Goal: Information Seeking & Learning: Compare options

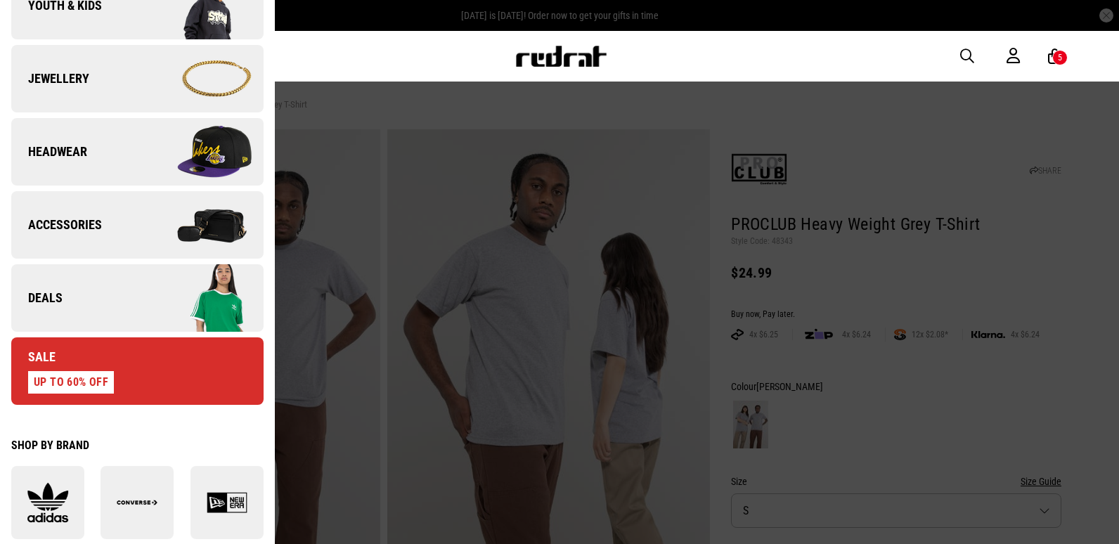
scroll to position [422, 0]
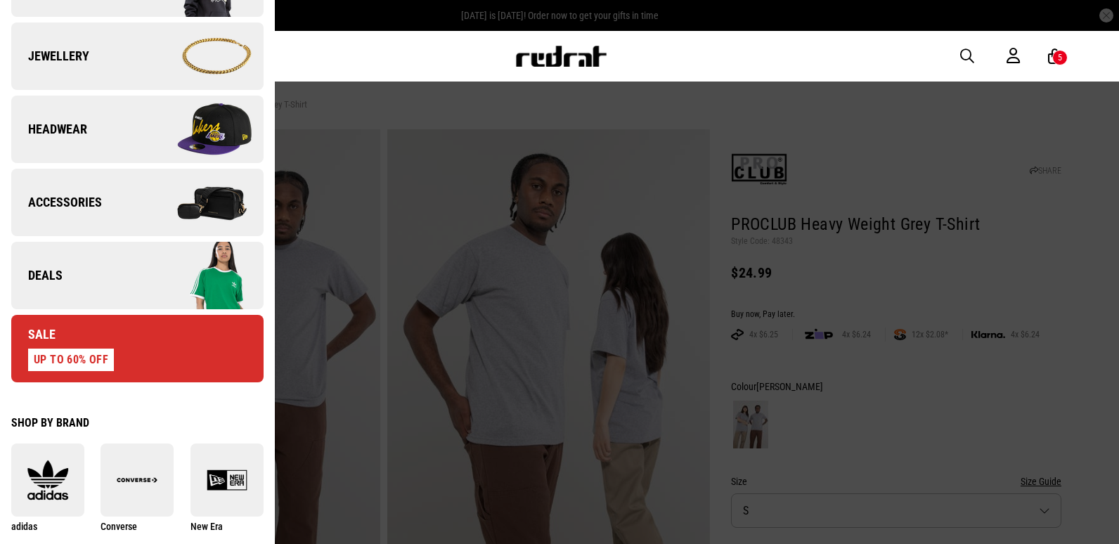
click at [140, 283] on img at bounding box center [200, 275] width 126 height 70
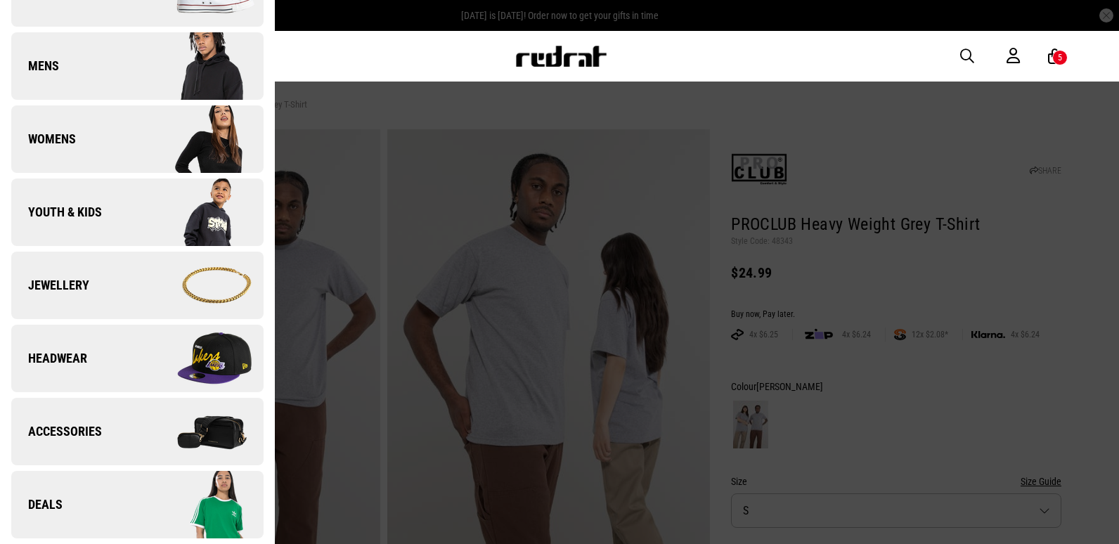
scroll to position [0, 0]
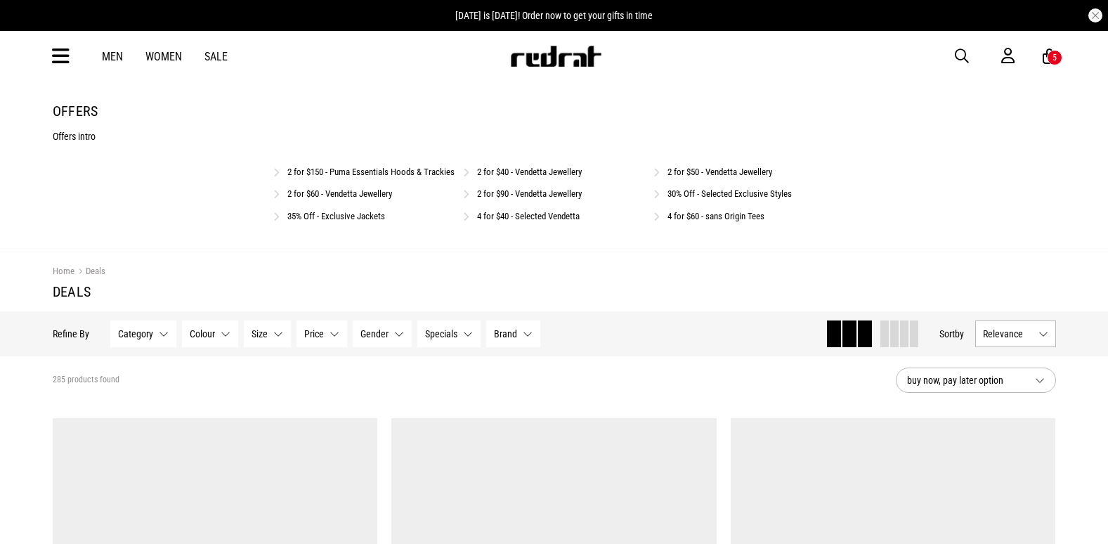
click at [522, 221] on link "4 for $40 - Selected Vendetta" at bounding box center [528, 216] width 103 height 11
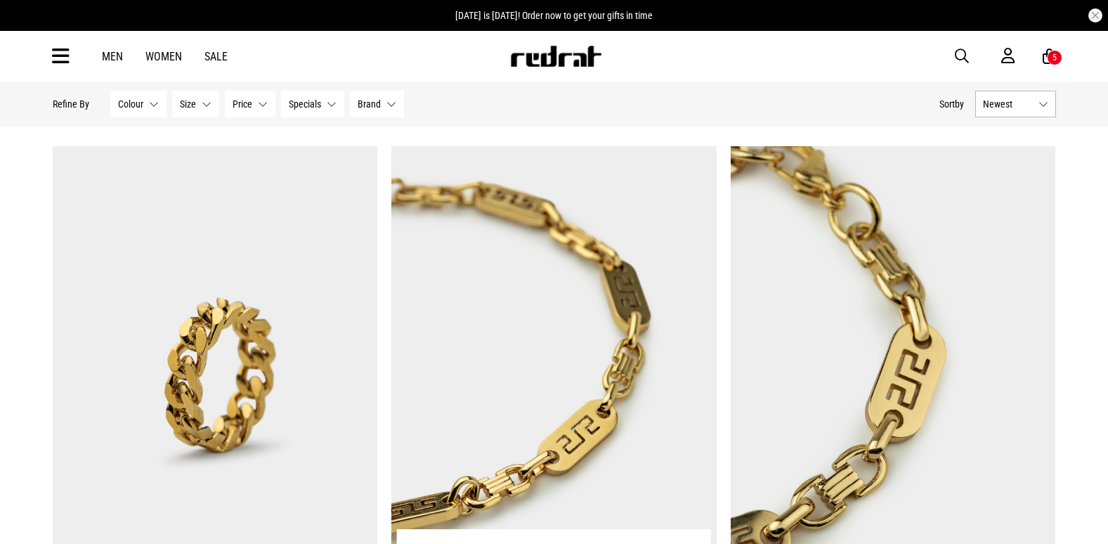
scroll to position [3093, 0]
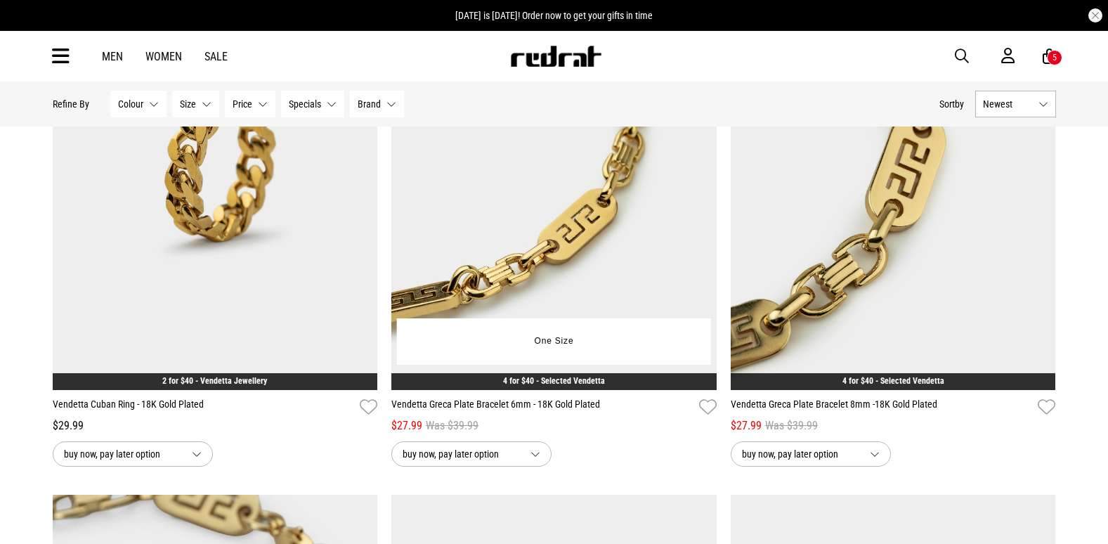
click at [608, 234] on img at bounding box center [554, 162] width 325 height 455
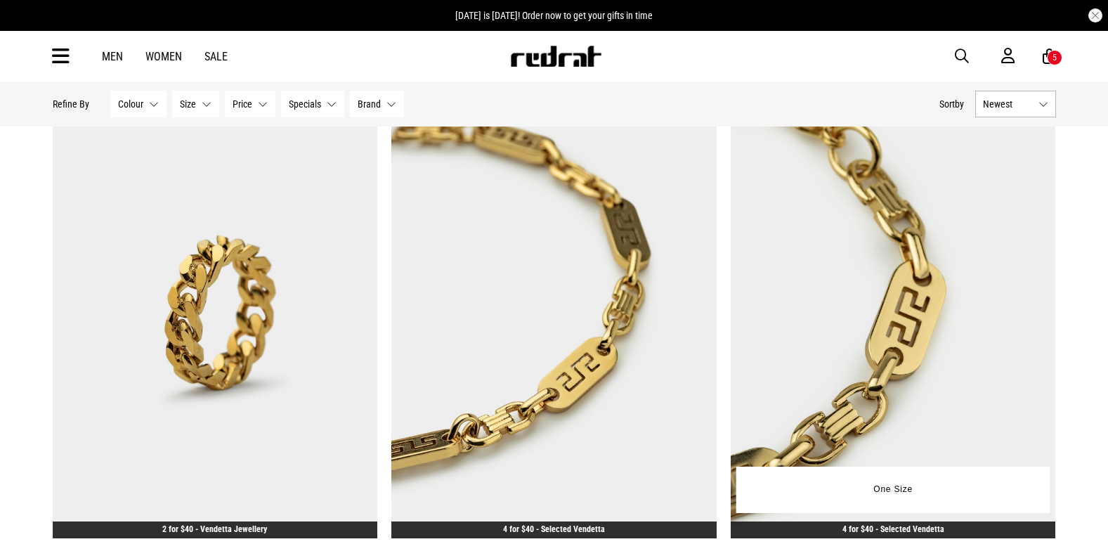
scroll to position [2942, 0]
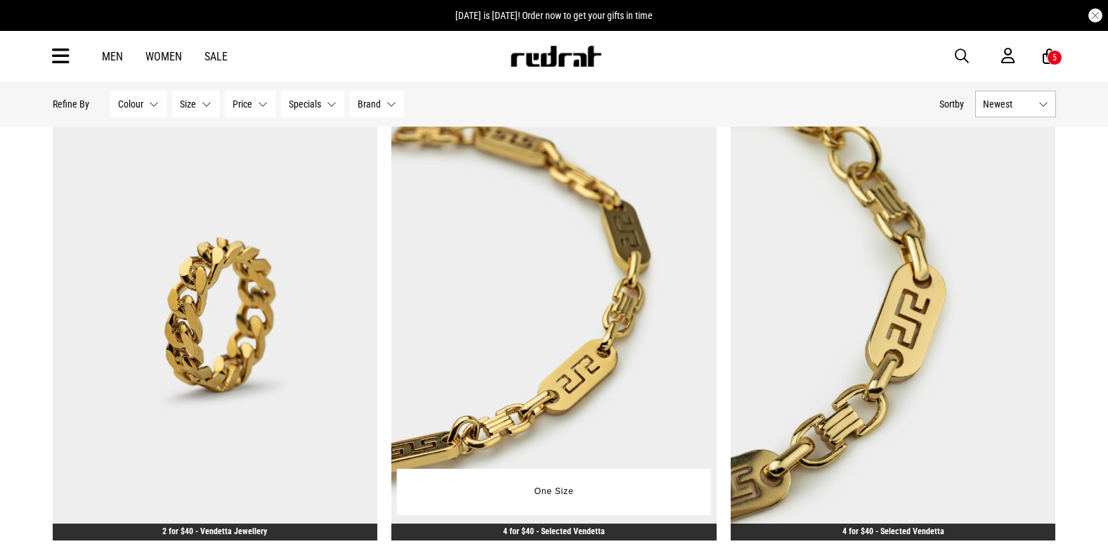
click at [559, 297] on img at bounding box center [554, 313] width 325 height 455
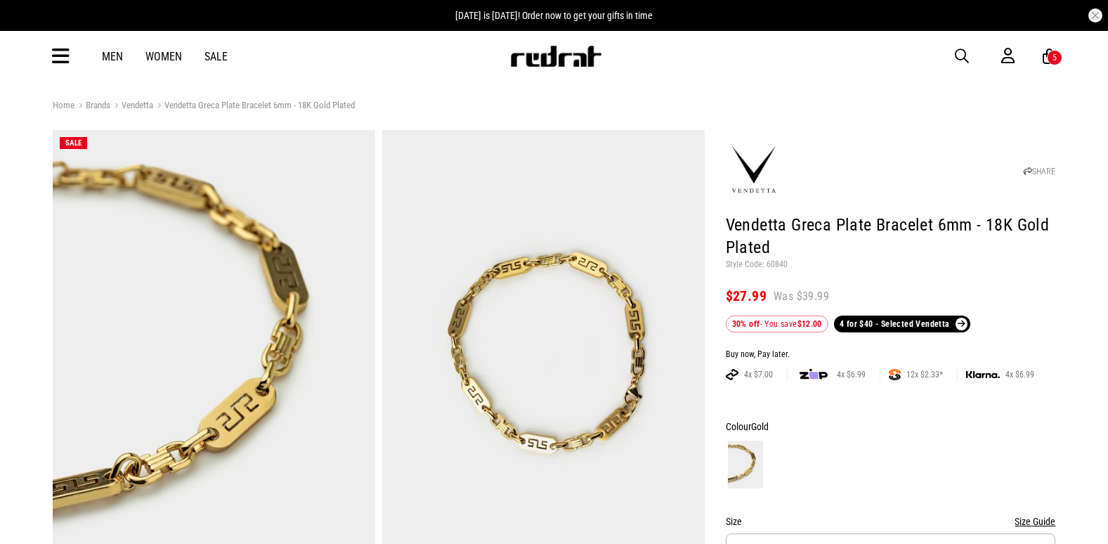
click at [776, 265] on p "Style Code: 60840" at bounding box center [891, 264] width 330 height 11
copy p "60840"
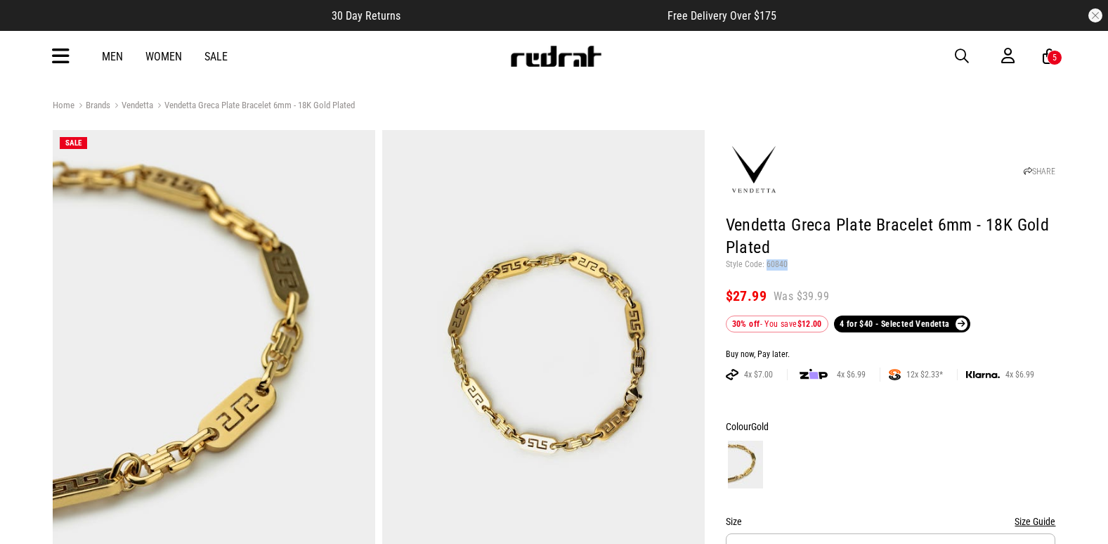
click at [964, 51] on span "button" at bounding box center [962, 56] width 14 height 17
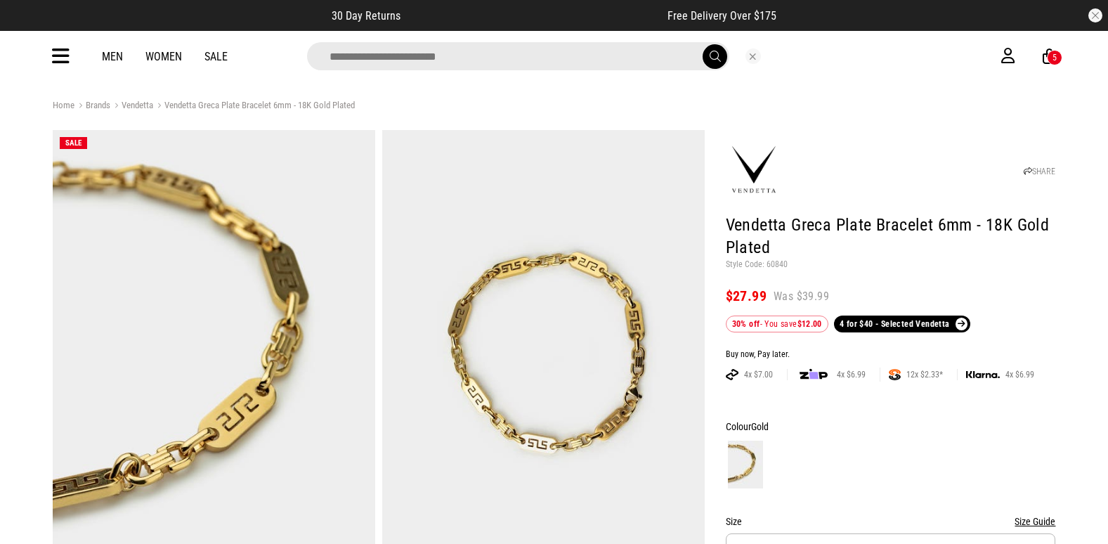
click at [609, 58] on input "search" at bounding box center [518, 56] width 422 height 28
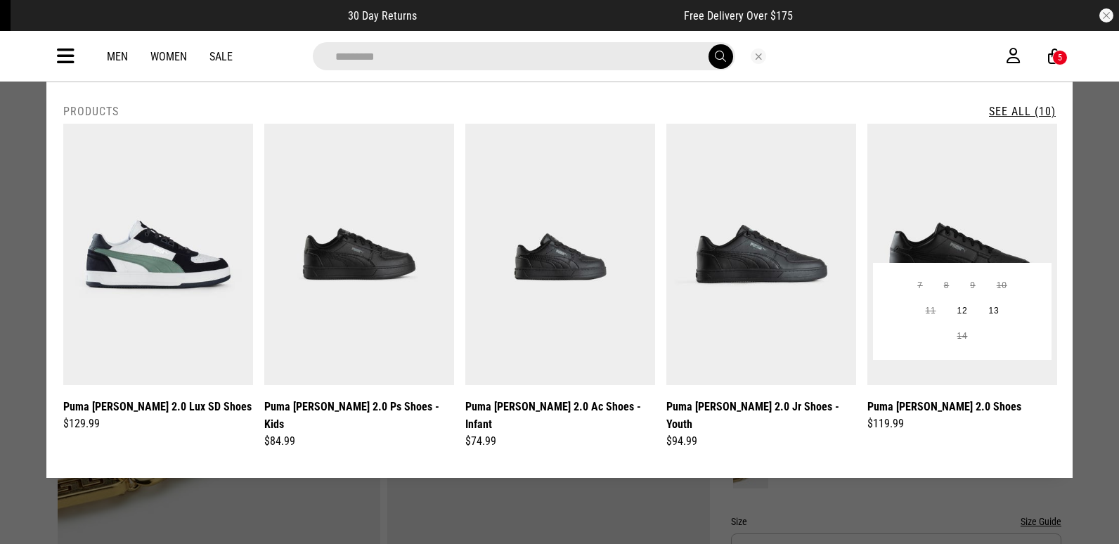
type input "*********"
click at [996, 210] on img at bounding box center [962, 254] width 190 height 261
